Goal: Use online tool/utility: Utilize a website feature to perform a specific function

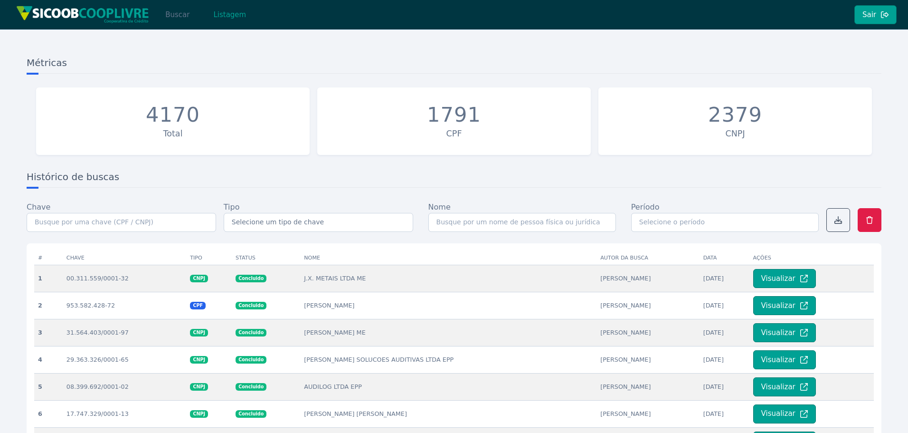
click at [180, 17] on button "Buscar" at bounding box center [177, 14] width 40 height 19
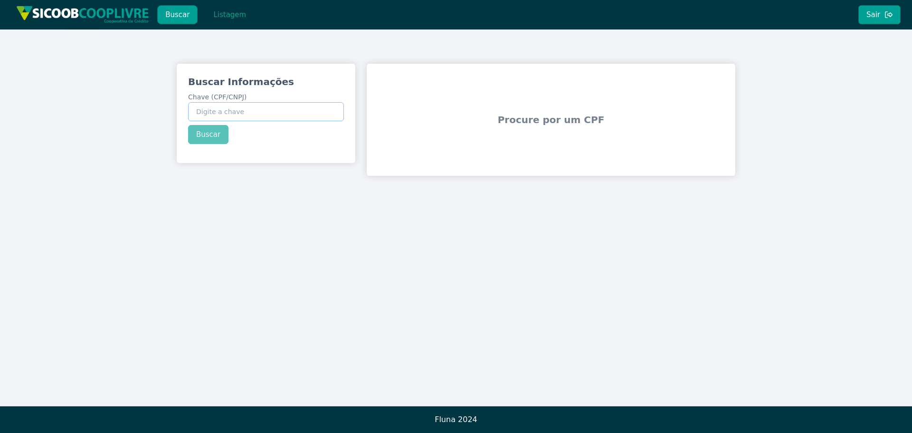
paste input "49.398.628/0001-86"
type input "49.398.628/0001-86"
click at [216, 133] on div "Buscar Informações Chave (CPF/CNPJ) 49.398.628/0001-86 Buscar" at bounding box center [266, 110] width 179 height 92
click at [197, 134] on button "Buscar" at bounding box center [208, 134] width 40 height 19
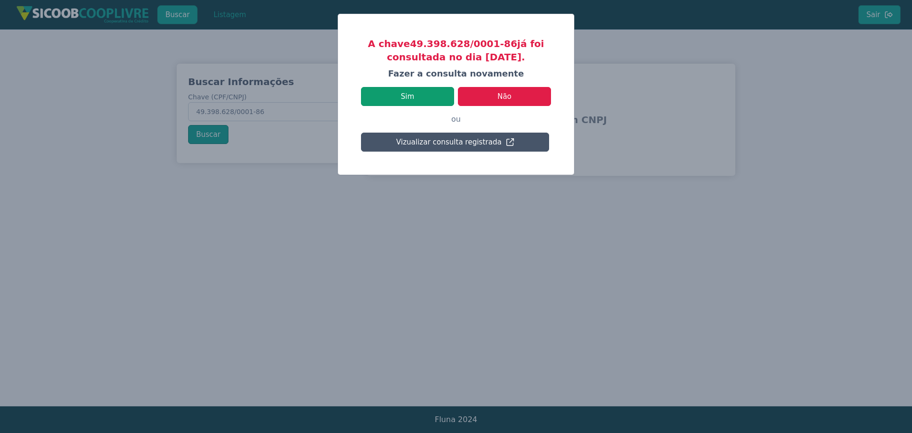
click at [415, 93] on button "Sim" at bounding box center [407, 96] width 93 height 19
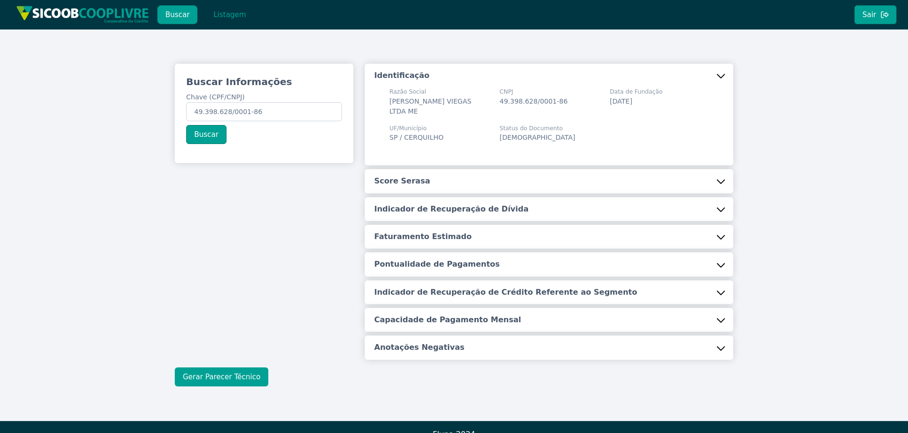
click at [214, 377] on button "Gerar Parecer Técnico" at bounding box center [222, 376] width 94 height 19
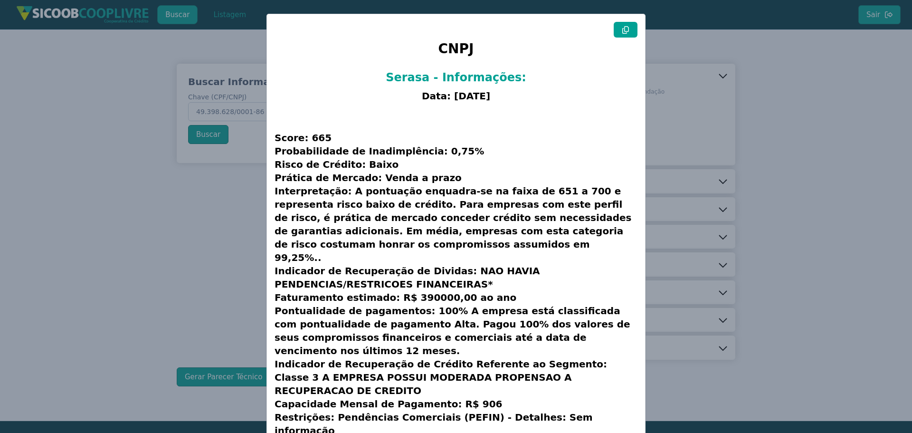
click at [627, 28] on icon at bounding box center [625, 30] width 7 height 8
